Goal: Task Accomplishment & Management: Complete application form

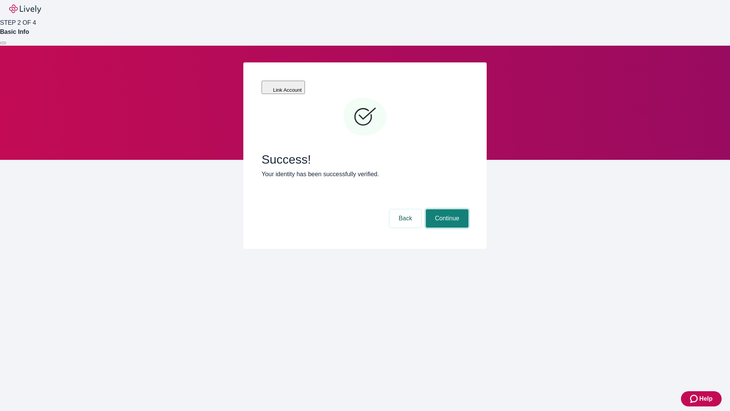
click at [446, 209] on button "Continue" at bounding box center [447, 218] width 43 height 18
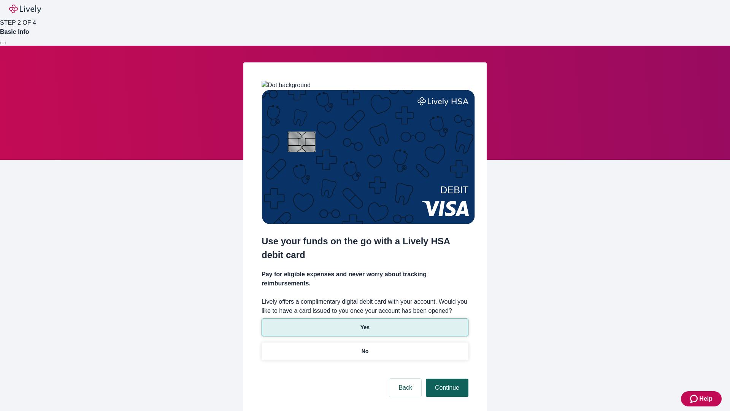
click at [365, 323] on p "Yes" at bounding box center [365, 327] width 9 height 8
click at [446, 379] on button "Continue" at bounding box center [447, 388] width 43 height 18
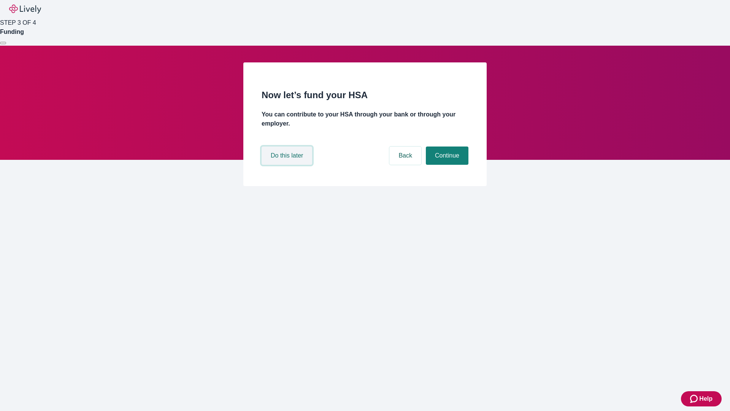
click at [288, 165] on button "Do this later" at bounding box center [287, 155] width 51 height 18
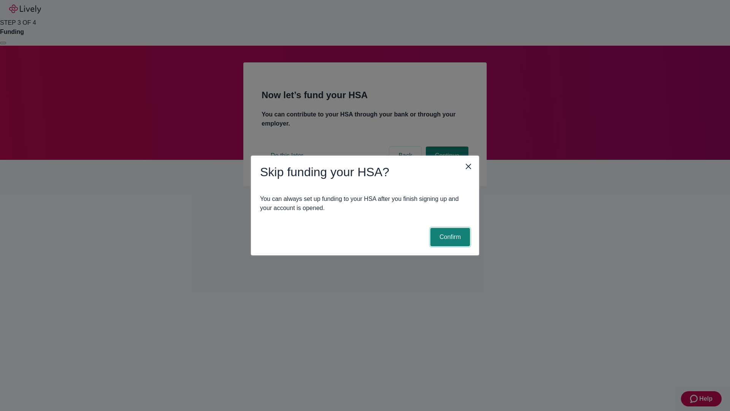
click at [449, 237] on button "Confirm" at bounding box center [451, 237] width 40 height 18
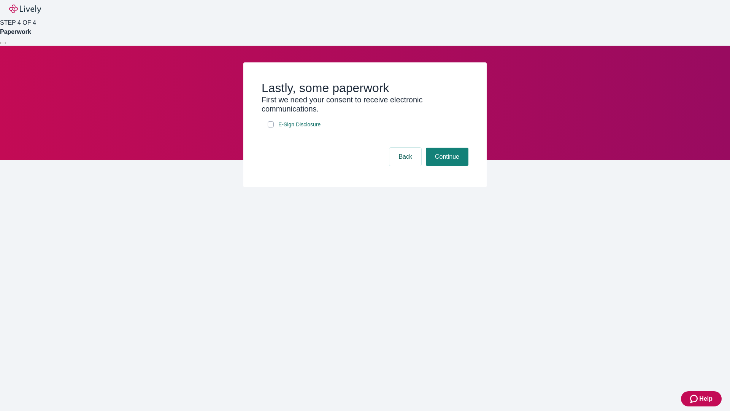
click at [271, 127] on input "E-Sign Disclosure" at bounding box center [271, 124] width 6 height 6
checkbox input "true"
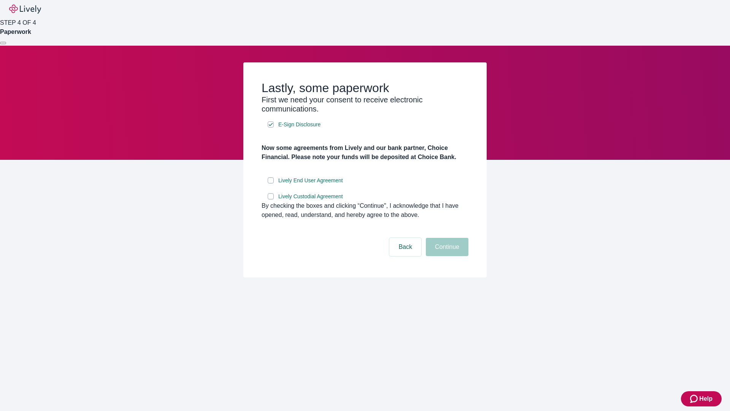
click at [271, 183] on input "Lively End User Agreement" at bounding box center [271, 180] width 6 height 6
checkbox input "true"
click at [271, 199] on input "Lively Custodial Agreement" at bounding box center [271, 196] width 6 height 6
checkbox input "true"
click at [446, 256] on button "Continue" at bounding box center [447, 247] width 43 height 18
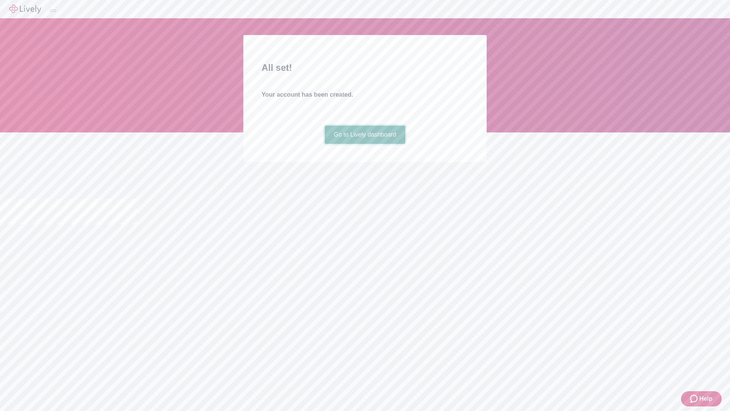
click at [365, 144] on link "Go to Lively dashboard" at bounding box center [365, 135] width 81 height 18
